Goal: Information Seeking & Learning: Learn about a topic

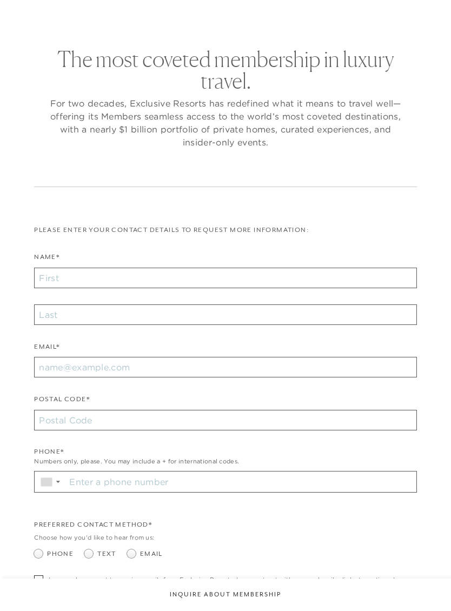
checkbox input "false"
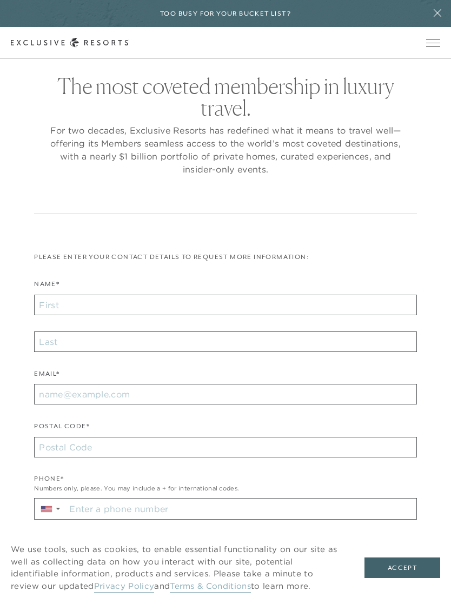
click at [432, 43] on span "Open navigation" at bounding box center [433, 43] width 14 height 8
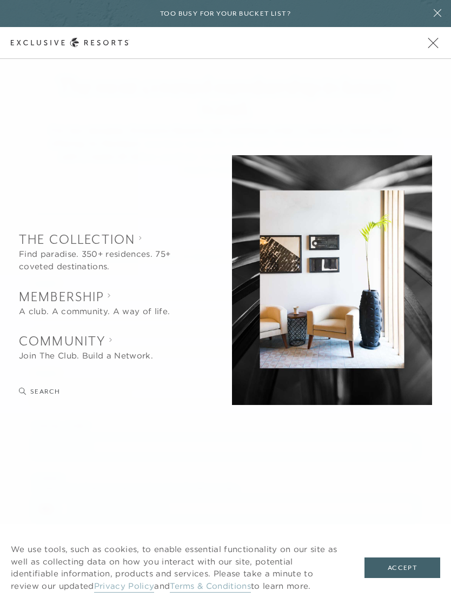
click at [90, 301] on h2 "Membership" at bounding box center [94, 297] width 151 height 18
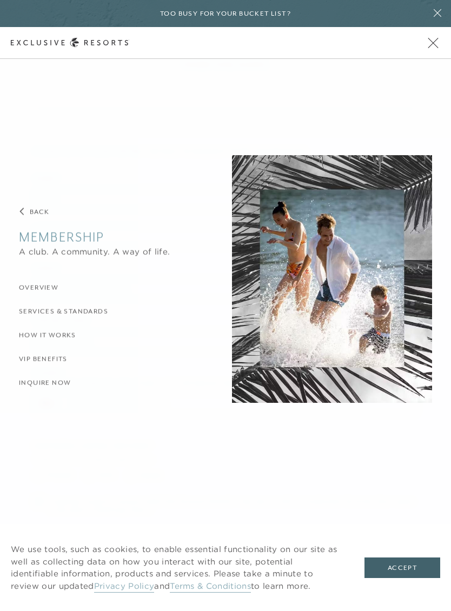
scroll to position [106, 0]
click at [411, 578] on button "Accept" at bounding box center [402, 567] width 76 height 21
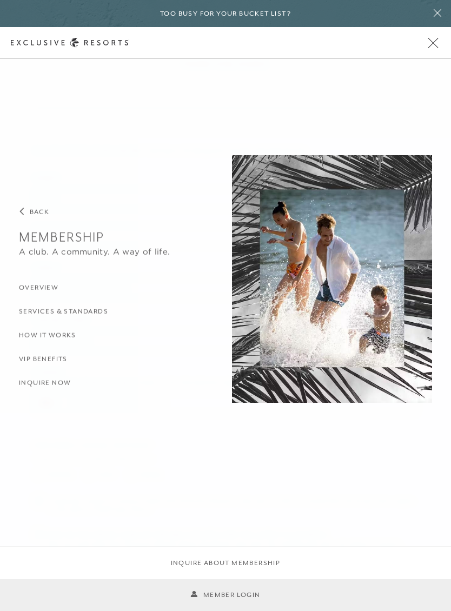
click at [45, 292] on h3 "Overview" at bounding box center [38, 287] width 39 height 10
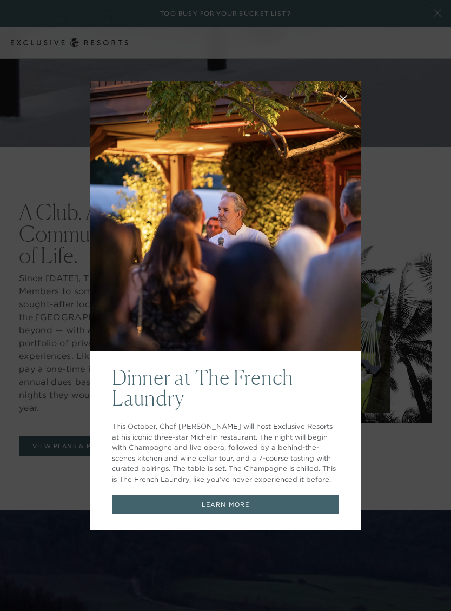
click at [340, 103] on icon at bounding box center [343, 99] width 7 height 7
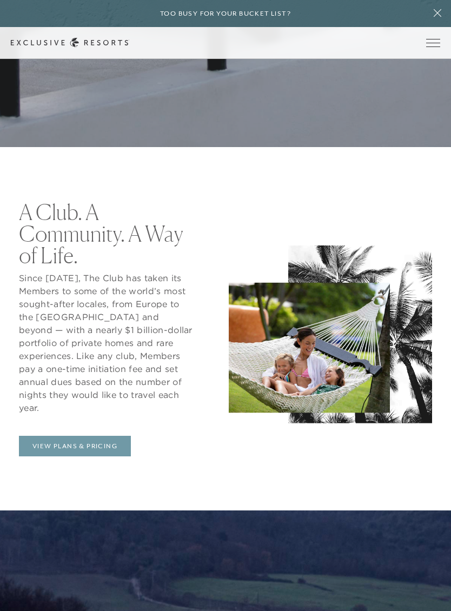
click at [91, 451] on link "View Plans & Pricing" at bounding box center [75, 446] width 112 height 21
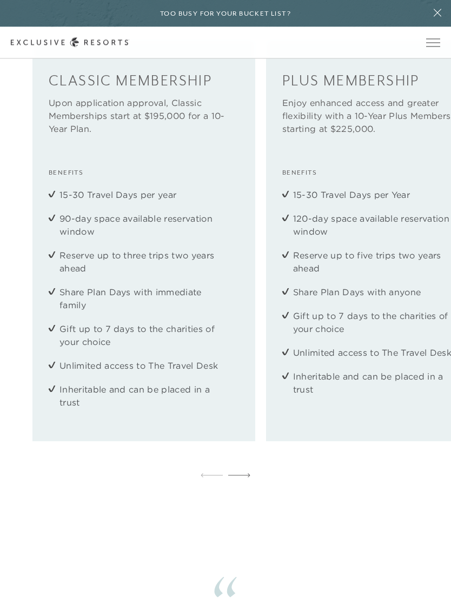
scroll to position [1477, 0]
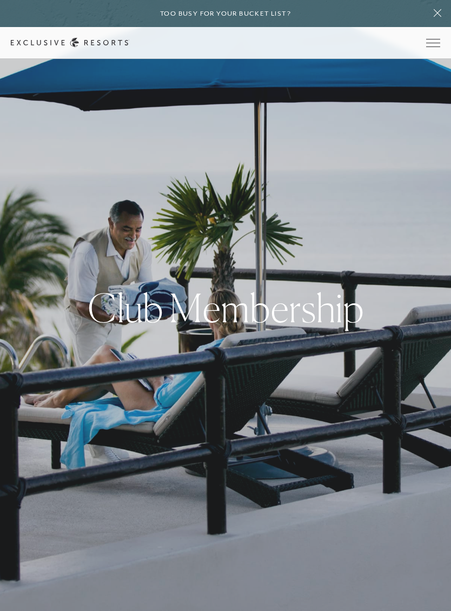
click at [439, 45] on span "Open navigation" at bounding box center [433, 43] width 14 height 8
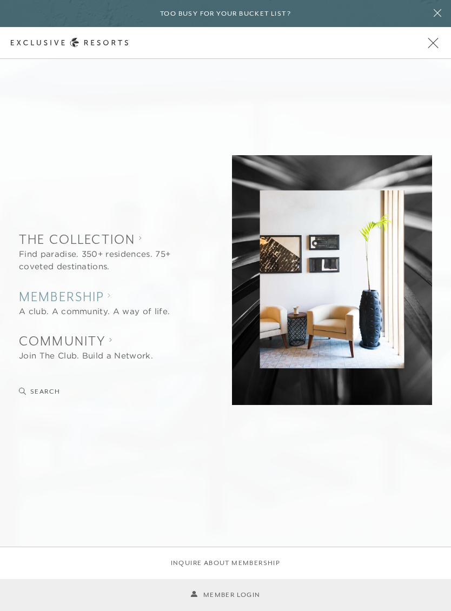
click at [101, 304] on h2 "Membership" at bounding box center [94, 297] width 151 height 18
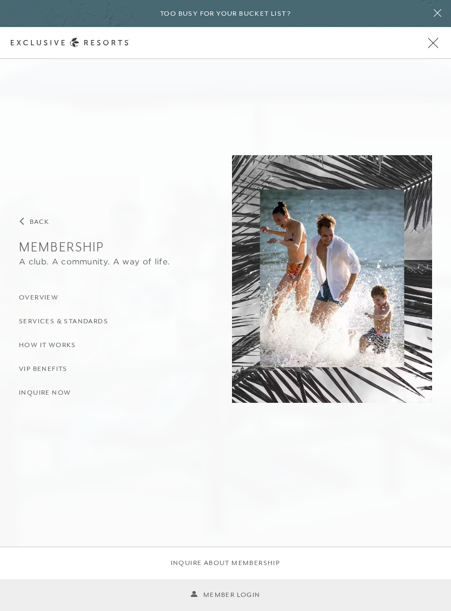
click at [56, 346] on h3 "How it Works" at bounding box center [47, 345] width 57 height 10
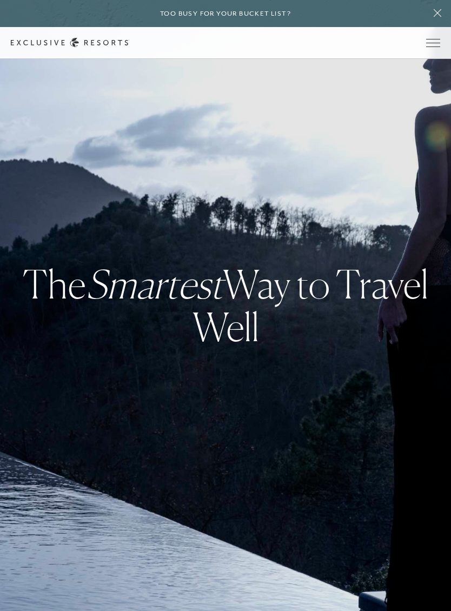
click at [432, 43] on span "Open navigation" at bounding box center [433, 43] width 14 height 8
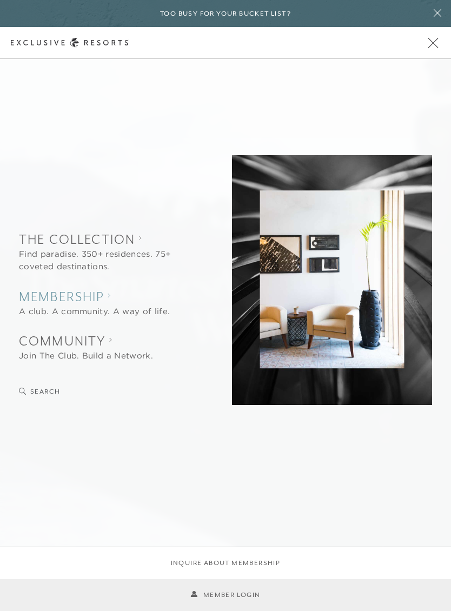
click at [87, 299] on h2 "Membership" at bounding box center [94, 297] width 151 height 18
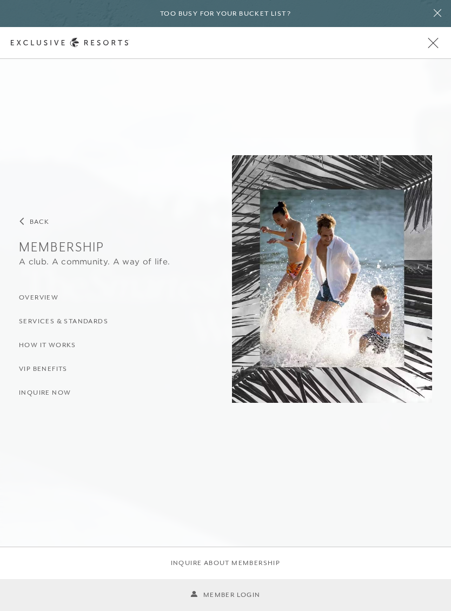
click at [87, 318] on h3 "Services & Standards" at bounding box center [63, 321] width 89 height 10
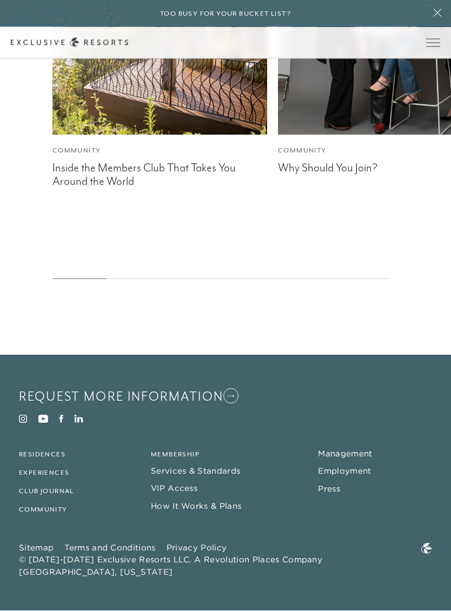
scroll to position [3412, 0]
click at [225, 511] on link "How It Works & Plans" at bounding box center [196, 506] width 90 height 10
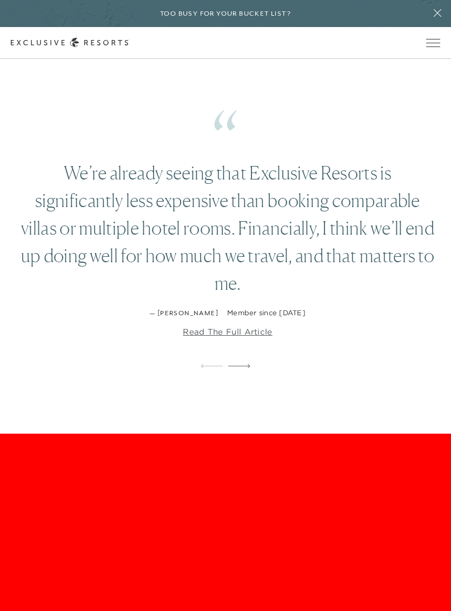
scroll to position [1943, 0]
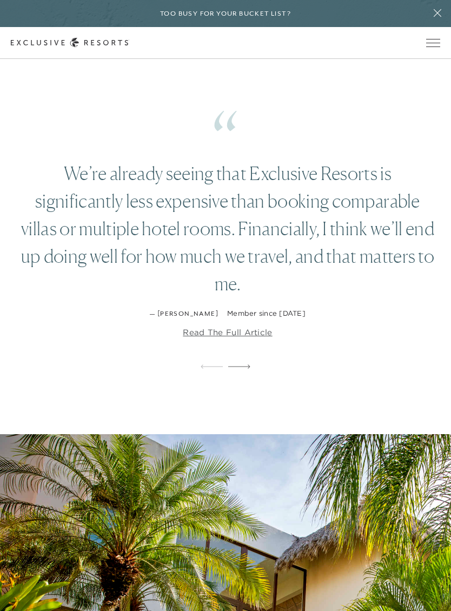
click at [255, 338] on link "Read the full article" at bounding box center [227, 332] width 89 height 11
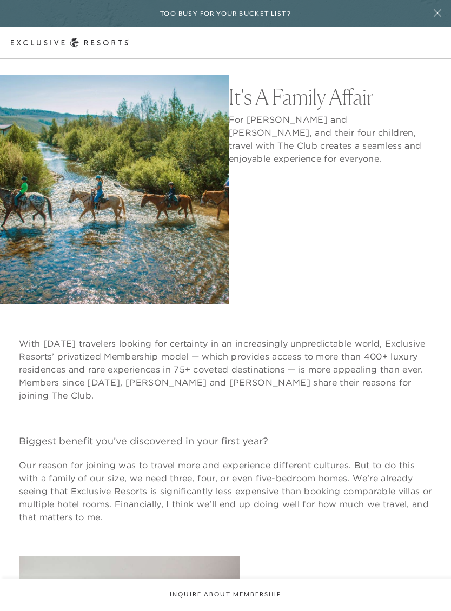
click at [438, 43] on span "Open navigation" at bounding box center [433, 43] width 14 height 1
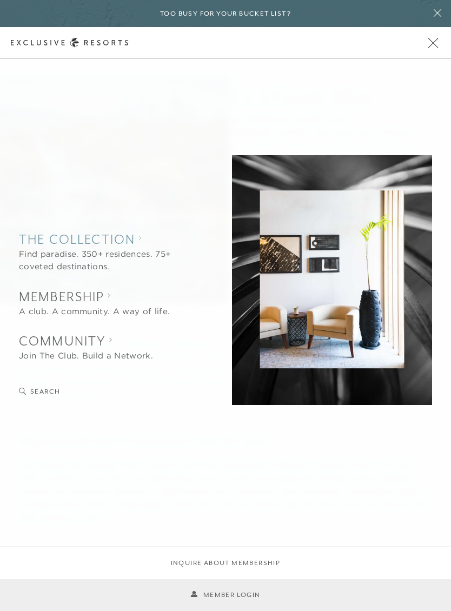
click at [120, 239] on collection "The Collection" at bounding box center [104, 239] width 171 height 18
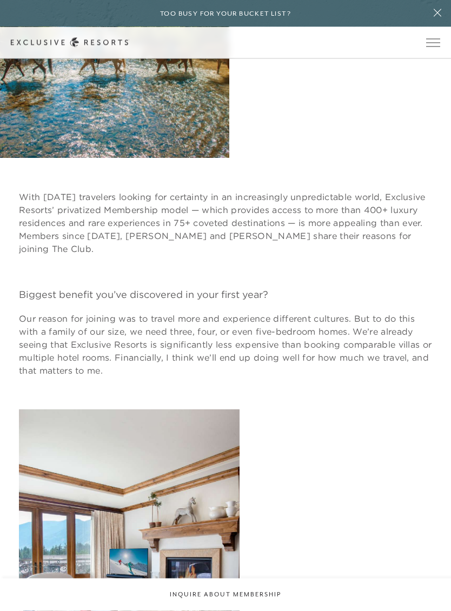
scroll to position [138, 0]
